Goal: Transaction & Acquisition: Purchase product/service

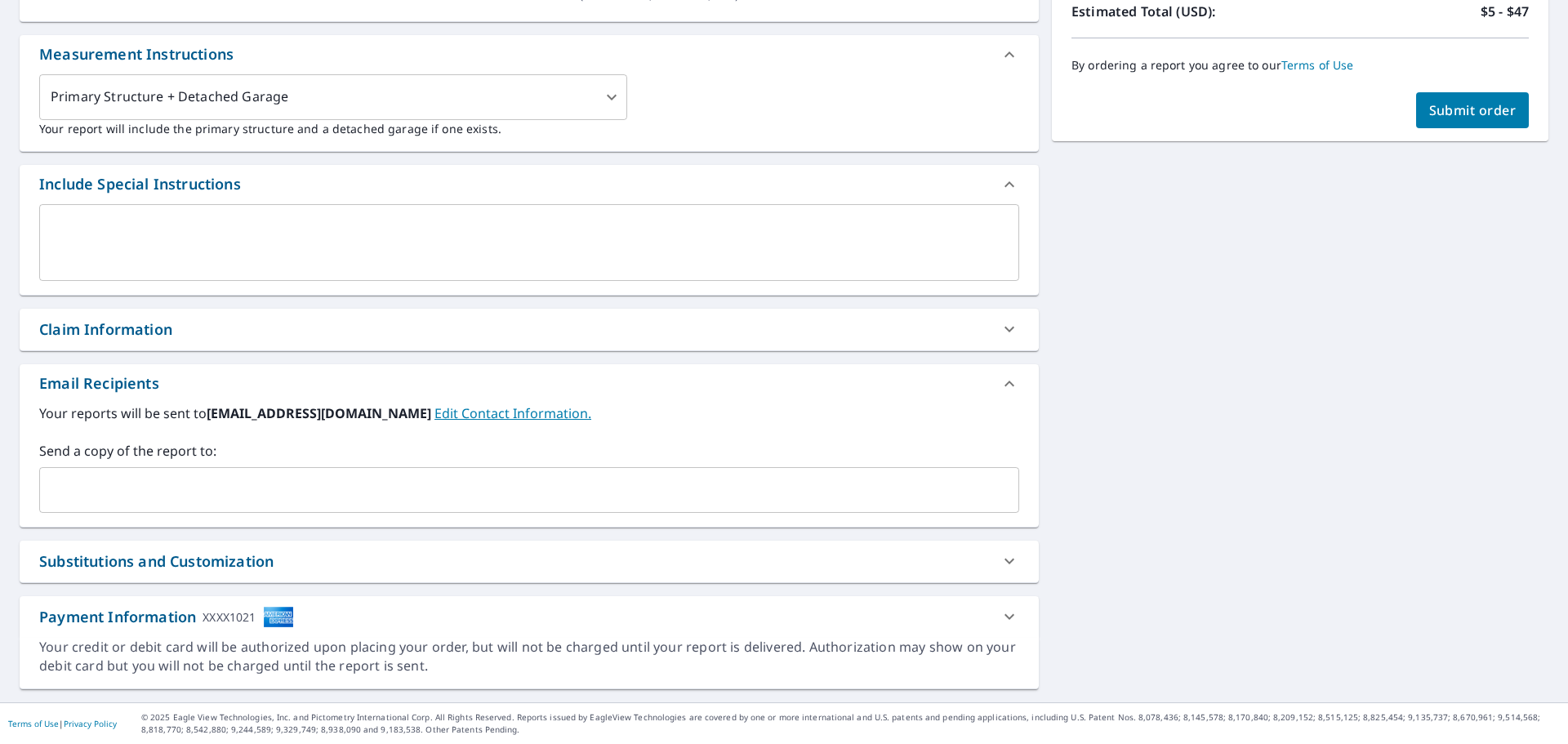
scroll to position [419, 0]
click at [145, 489] on input "text" at bounding box center [517, 489] width 940 height 31
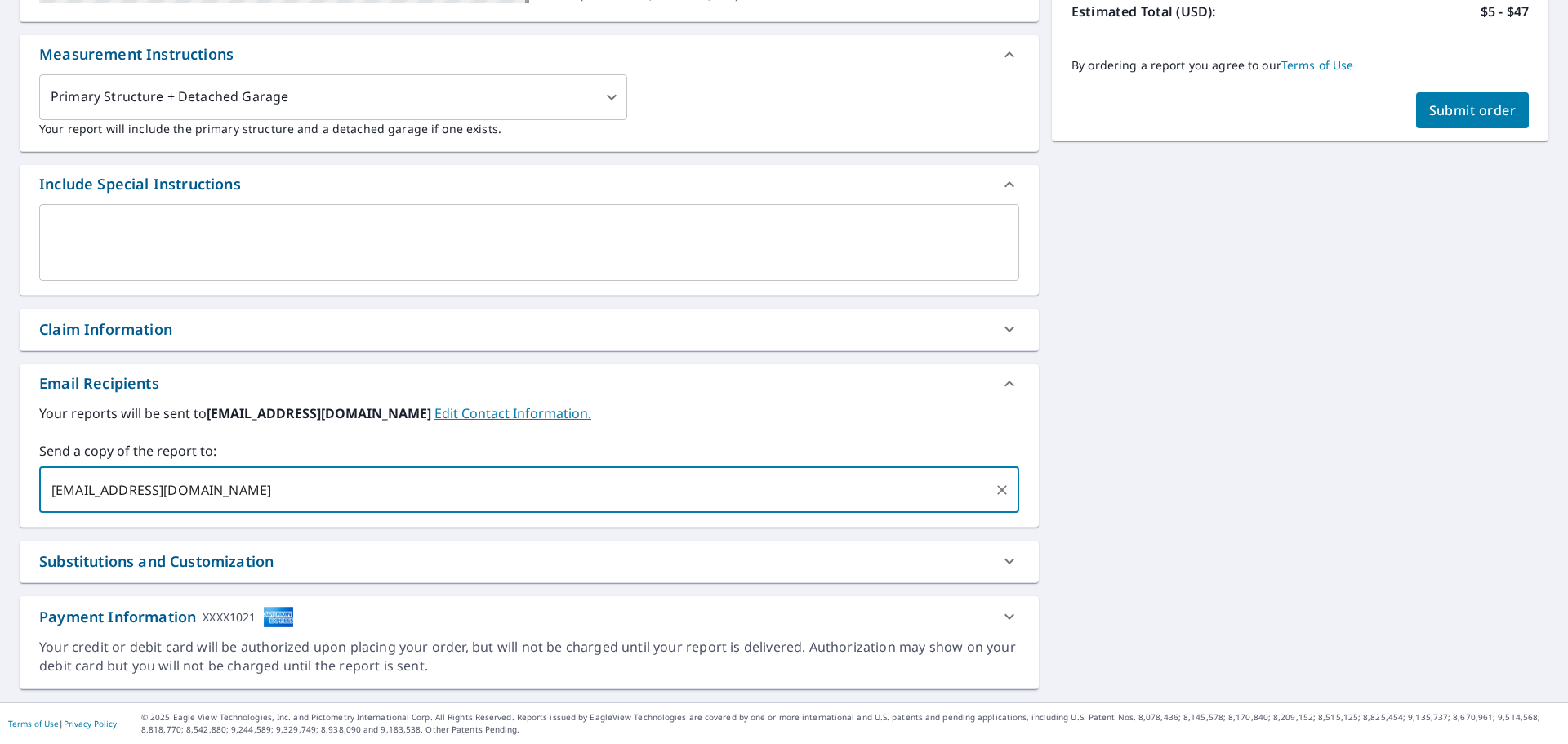
type input "[EMAIL_ADDRESS][DOMAIN_NAME]"
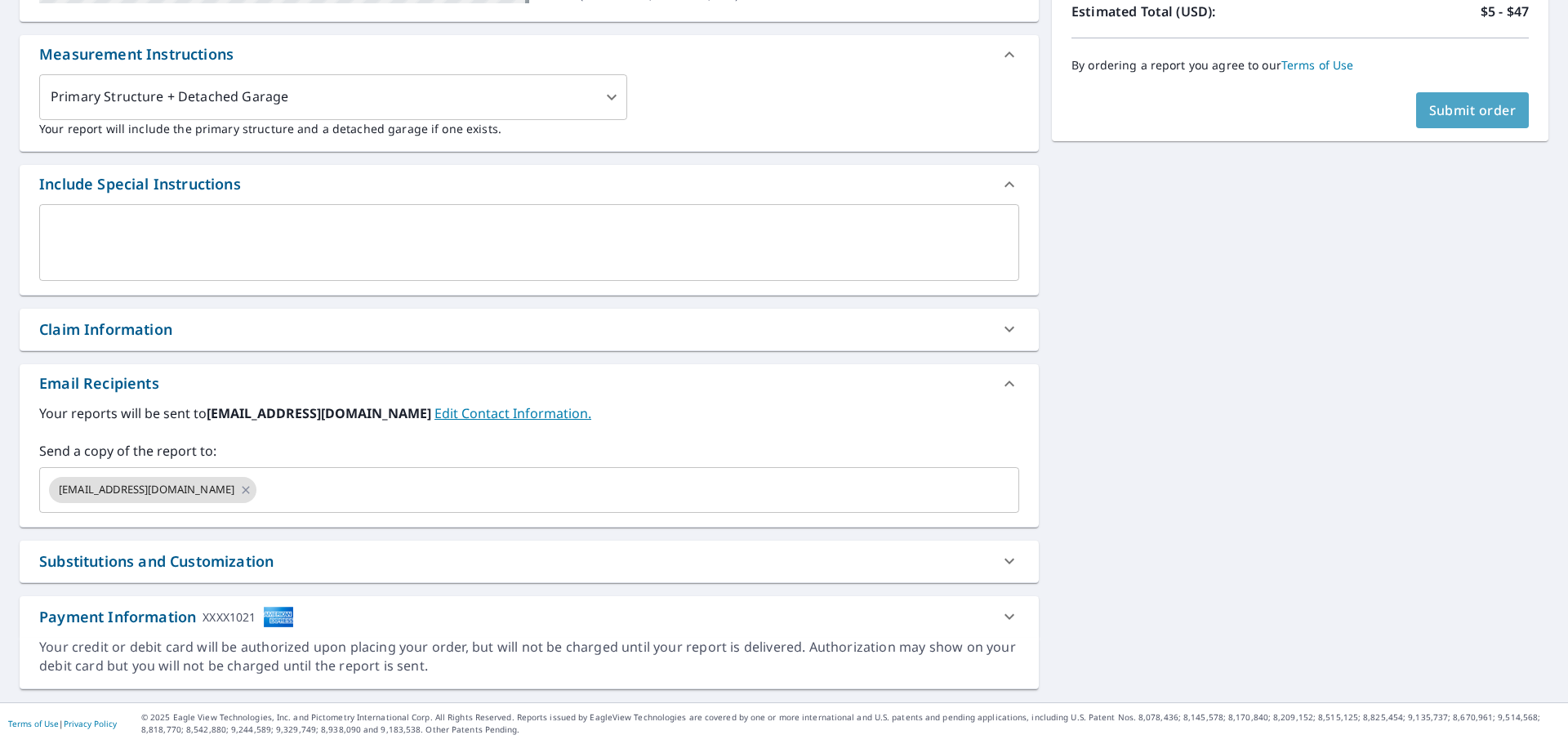
click at [1444, 113] on span "Submit order" at bounding box center [1472, 110] width 87 height 18
checkbox input "true"
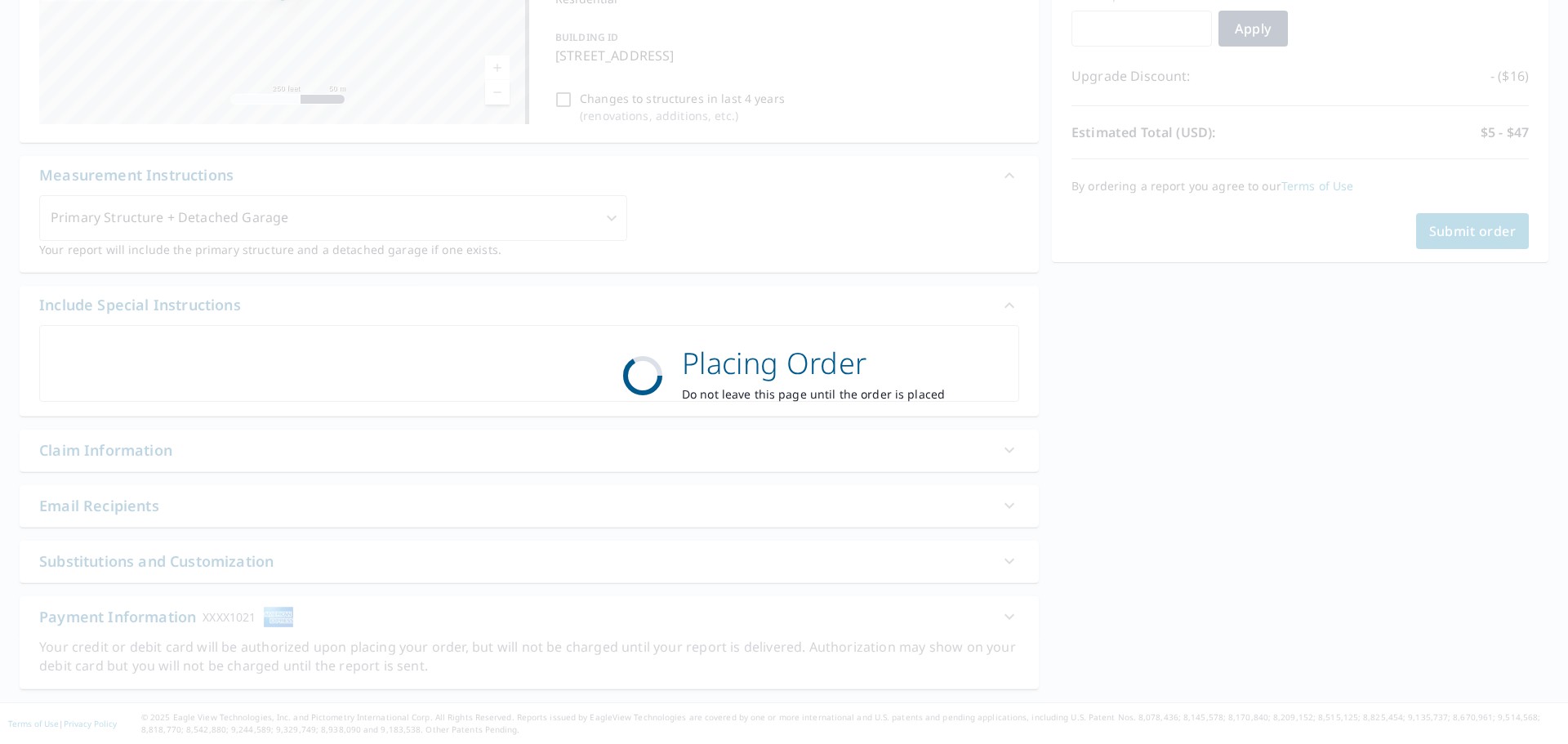
scroll to position [298, 0]
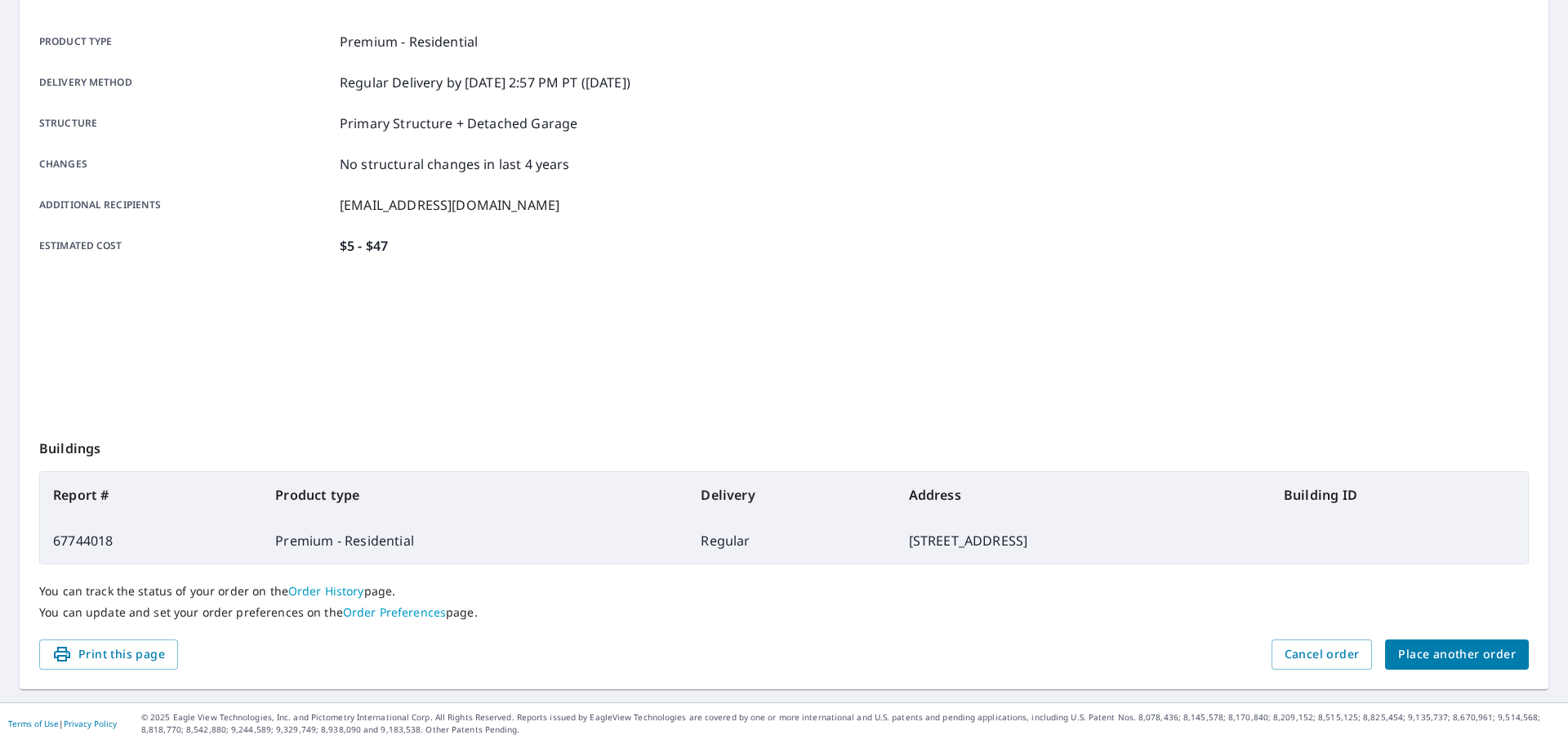
scroll to position [217, 0]
